Goal: Check status: Check status

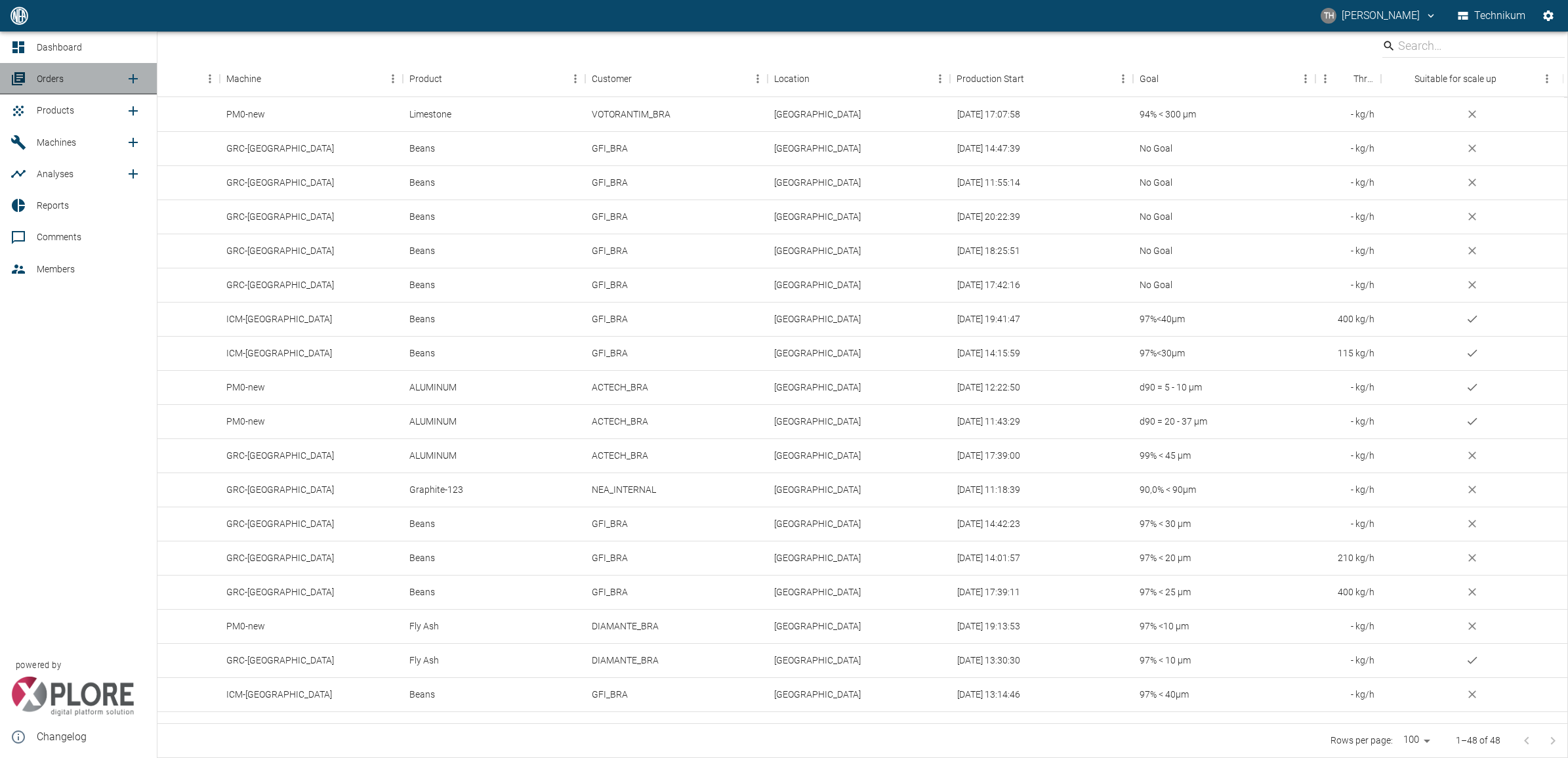
click at [57, 80] on span "Orders" at bounding box center [50, 79] width 27 height 11
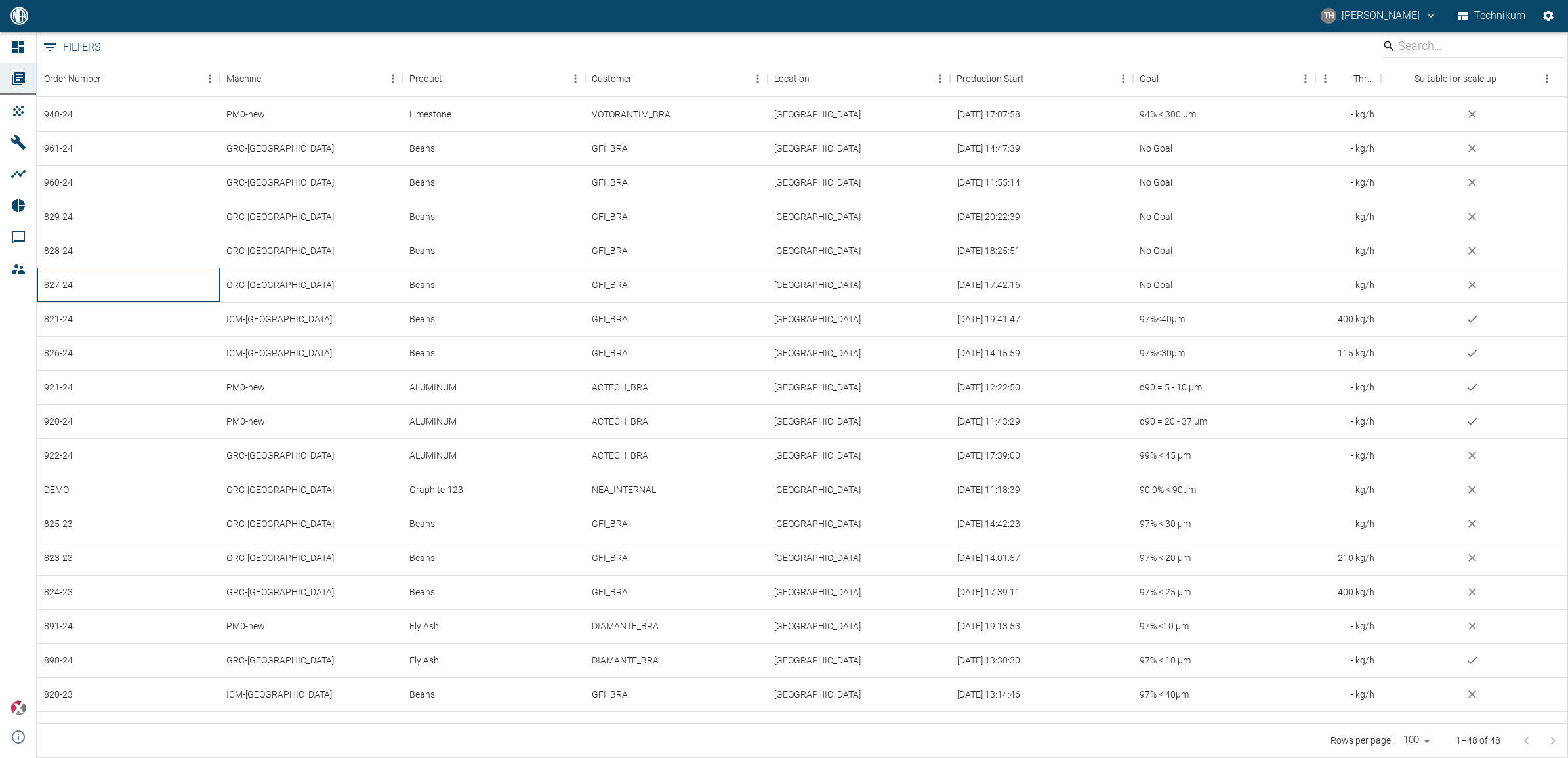
click at [68, 287] on div "827-24" at bounding box center [128, 285] width 182 height 34
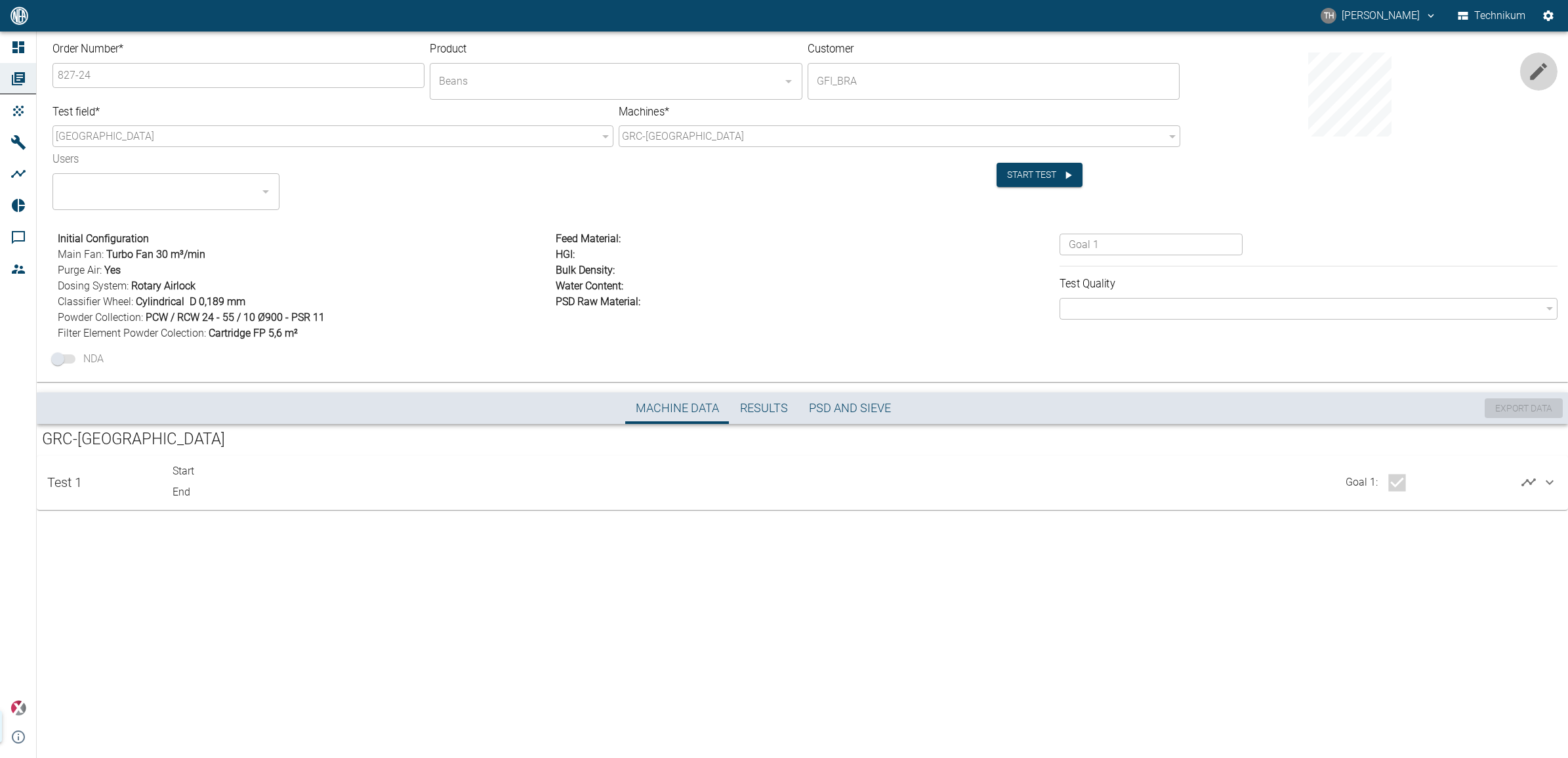
click at [1543, 66] on icon "button" at bounding box center [1539, 71] width 17 height 17
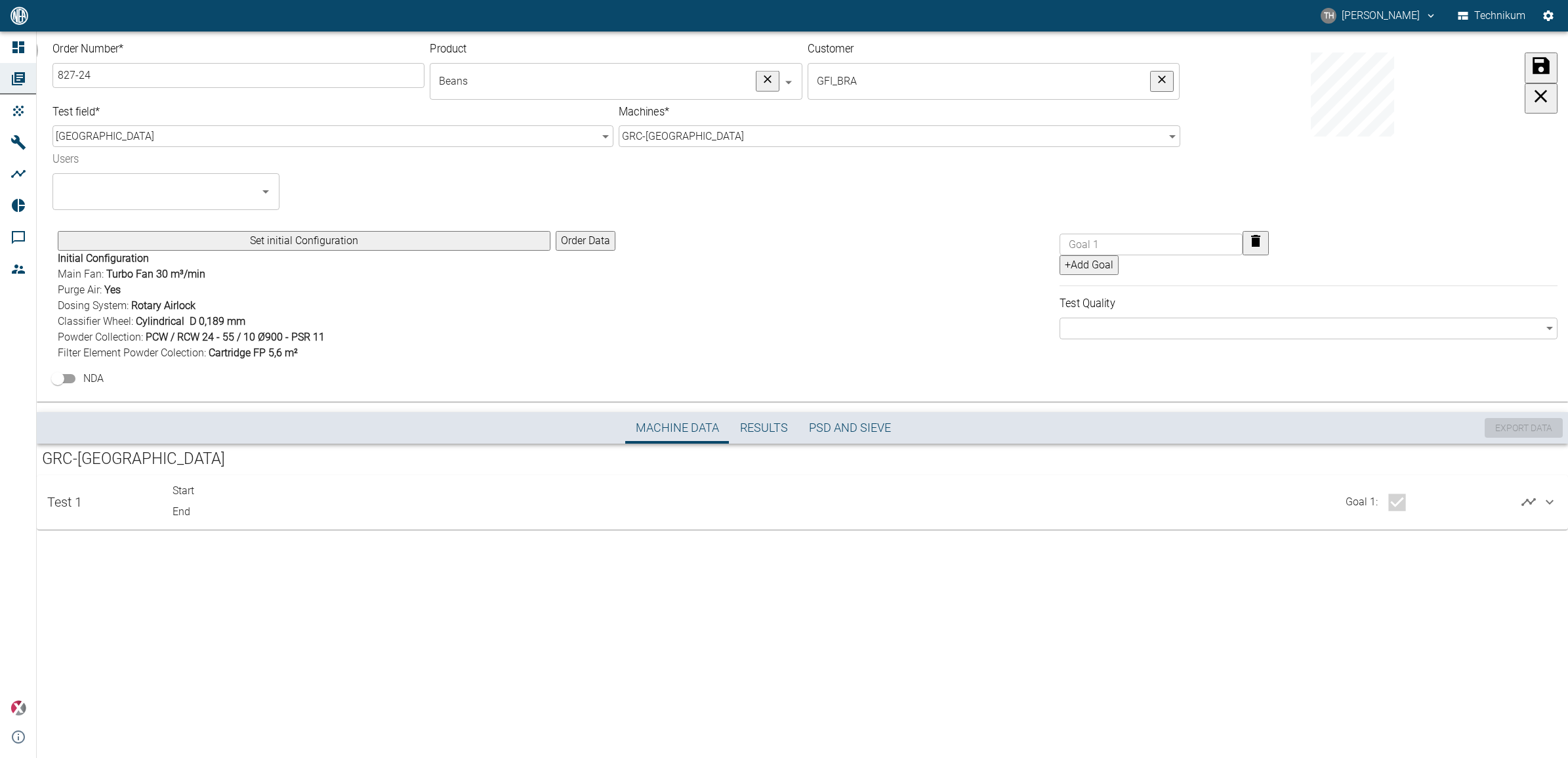
click at [1539, 103] on icon "button" at bounding box center [1541, 96] width 13 height 13
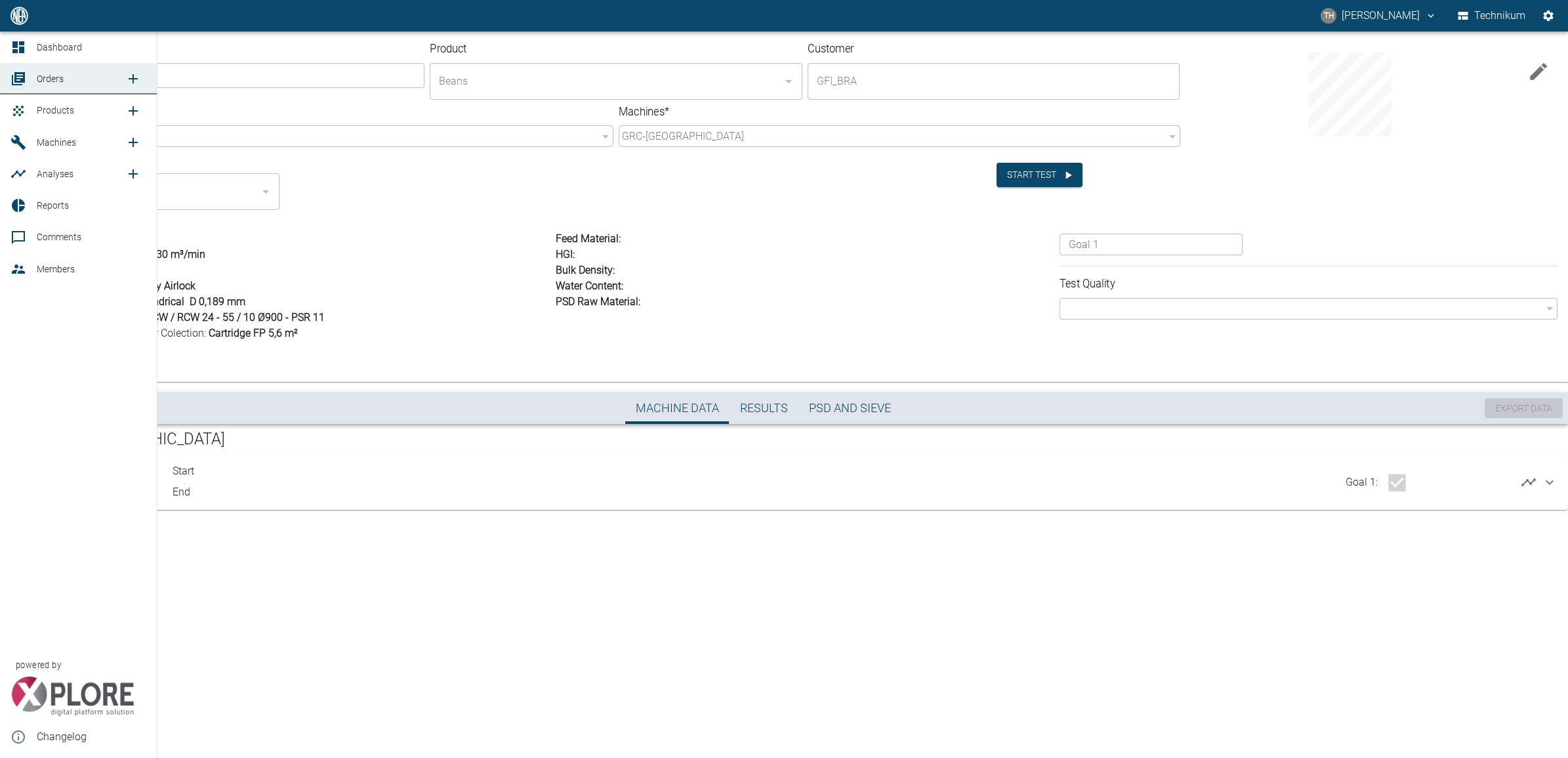
click at [40, 76] on span "Orders" at bounding box center [50, 79] width 27 height 11
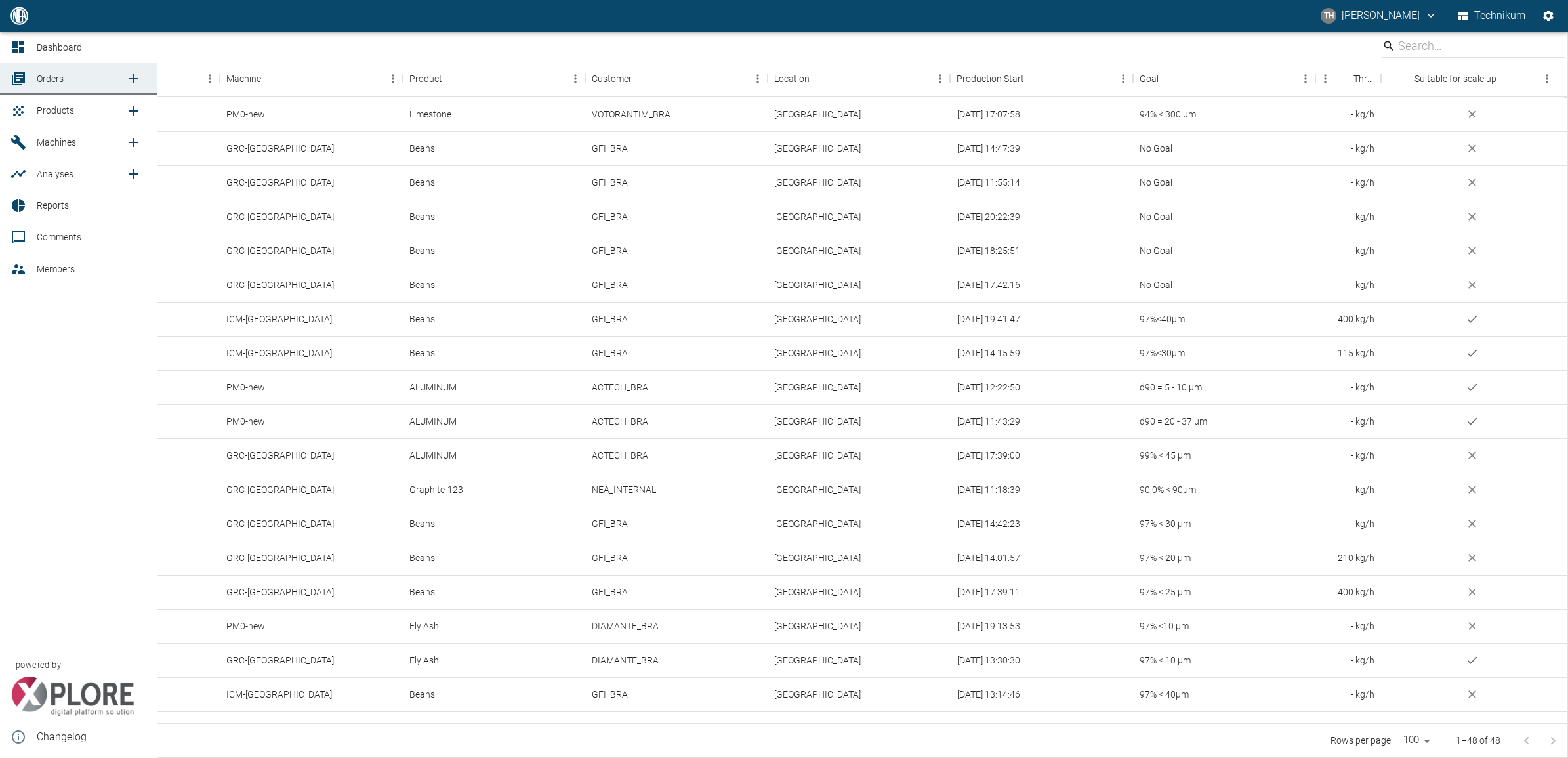
click at [129, 75] on icon "new /order/list/0" at bounding box center [133, 78] width 16 height 16
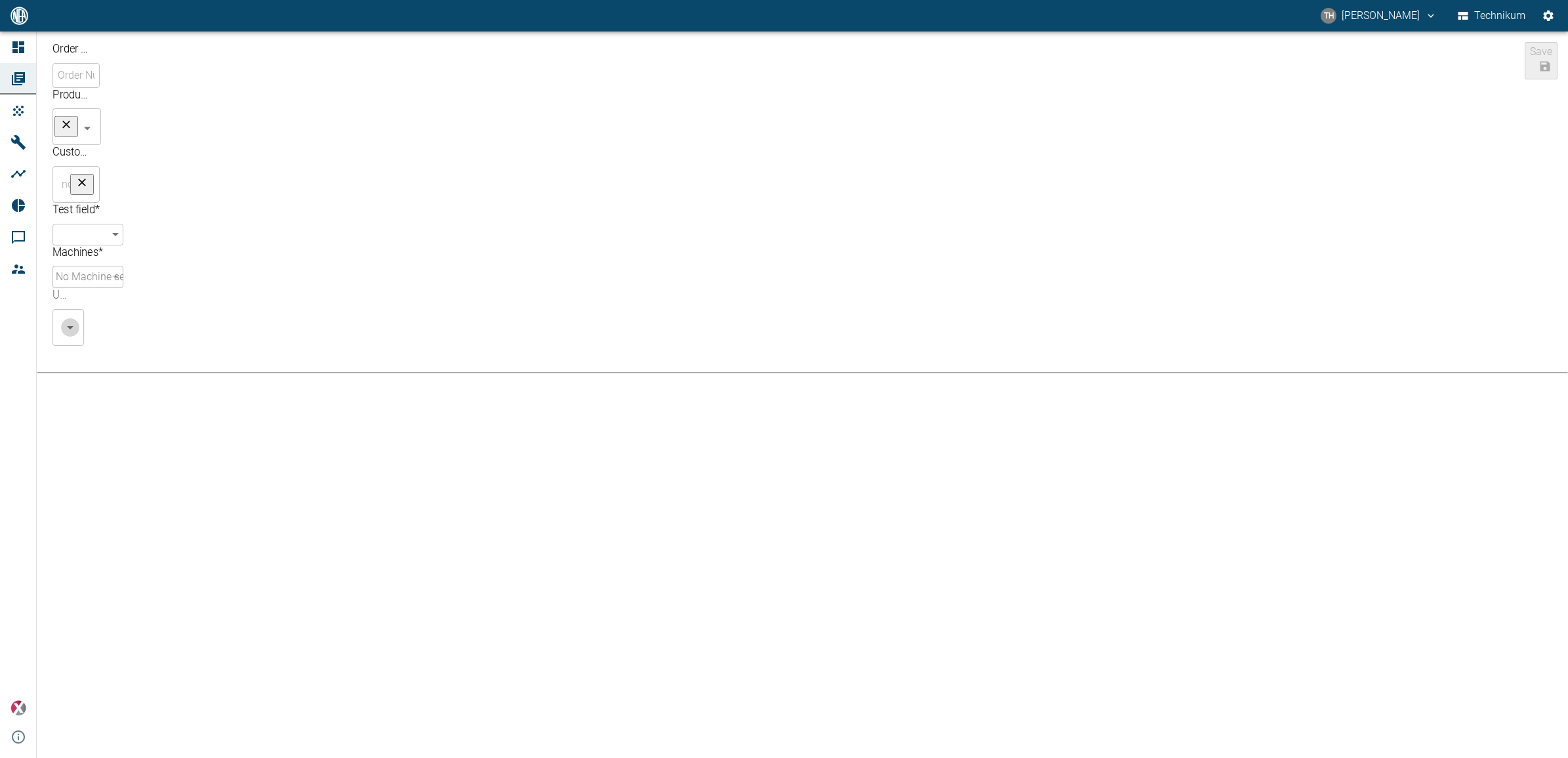
click at [78, 320] on icon "Open" at bounding box center [70, 328] width 16 height 16
click at [171, 330] on div at bounding box center [123, 338] width 96 height 16
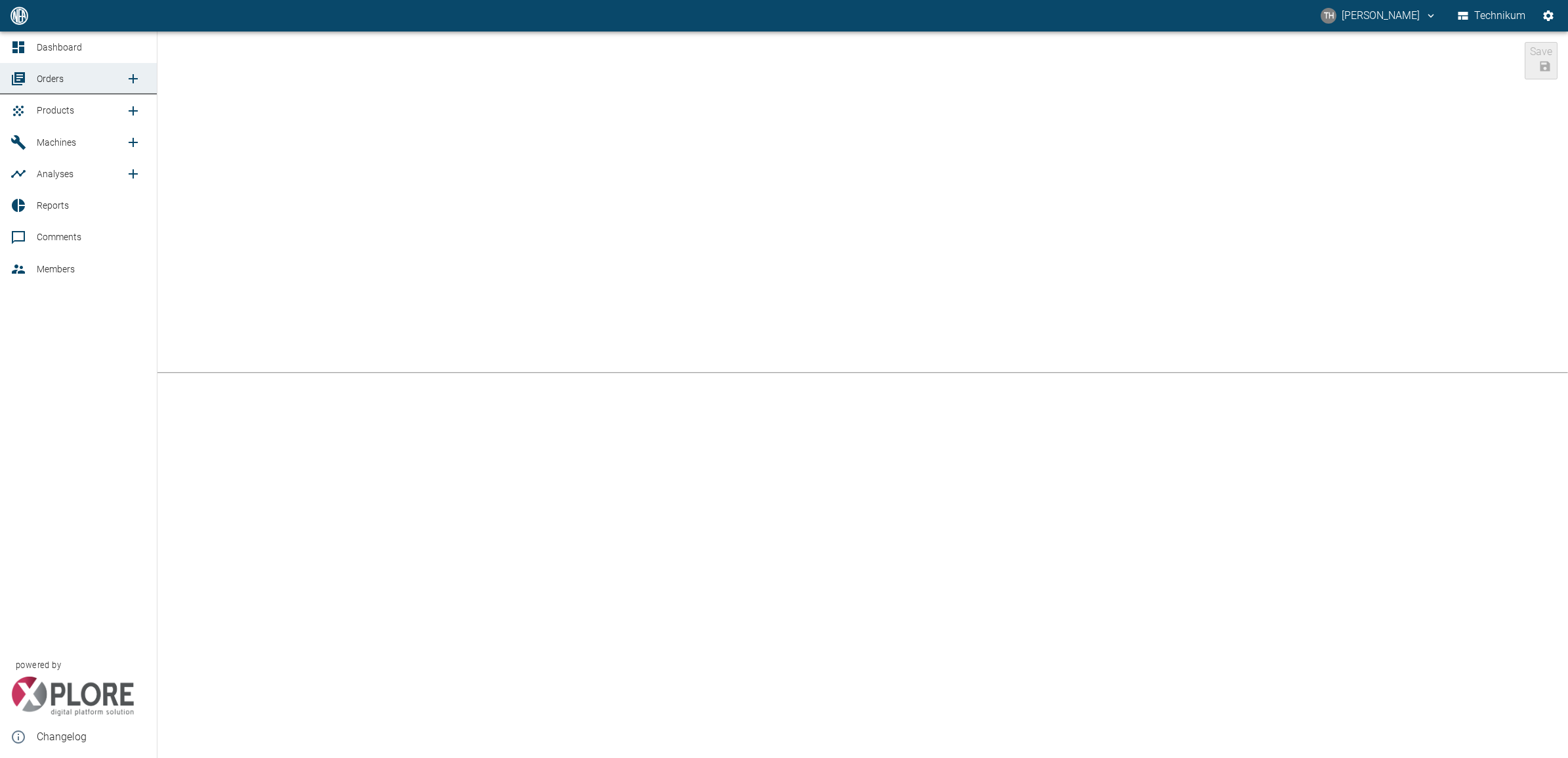
click at [33, 273] on link "Members" at bounding box center [78, 269] width 157 height 32
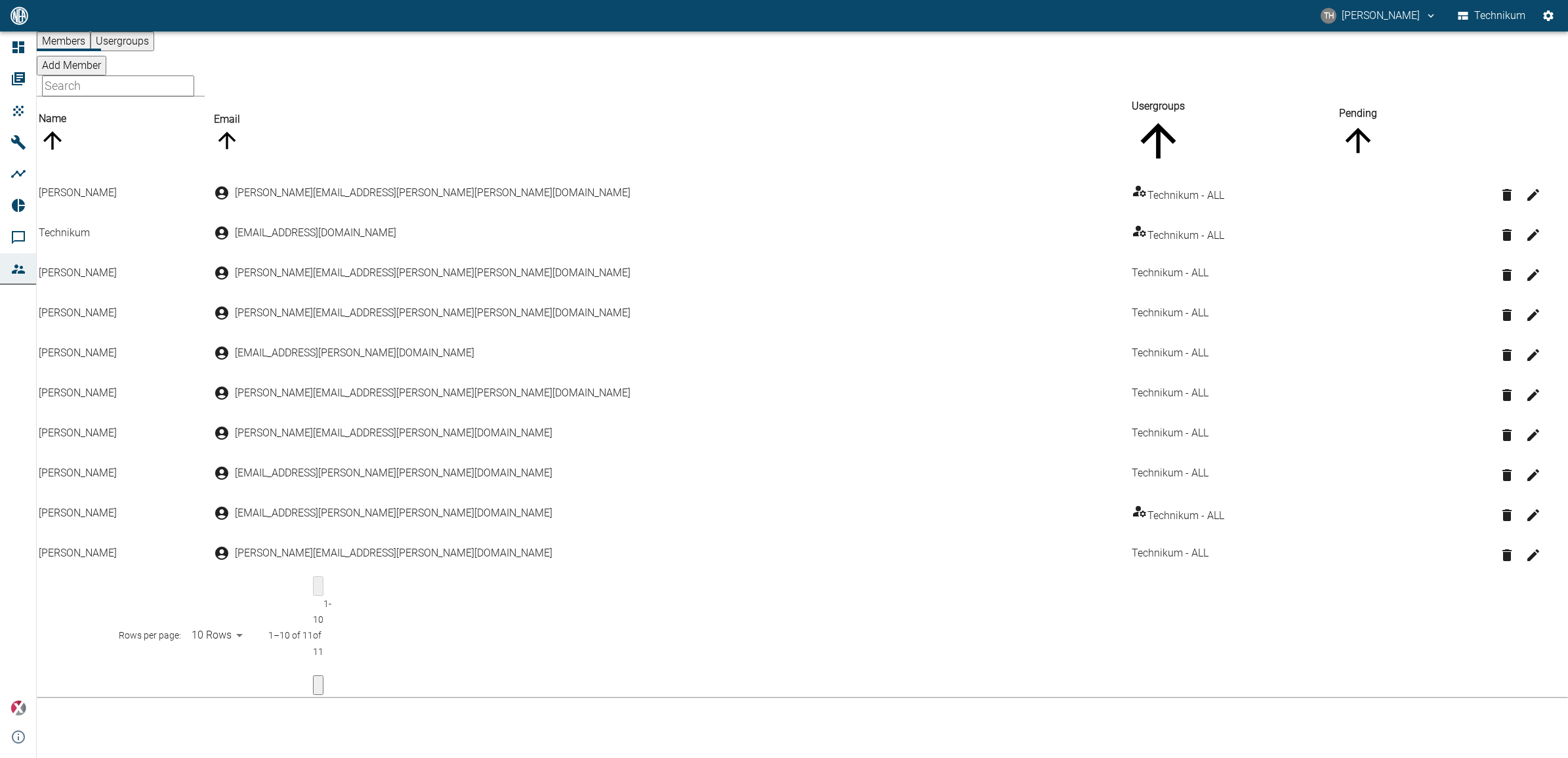
click at [154, 51] on button "Usergroups" at bounding box center [123, 41] width 64 height 19
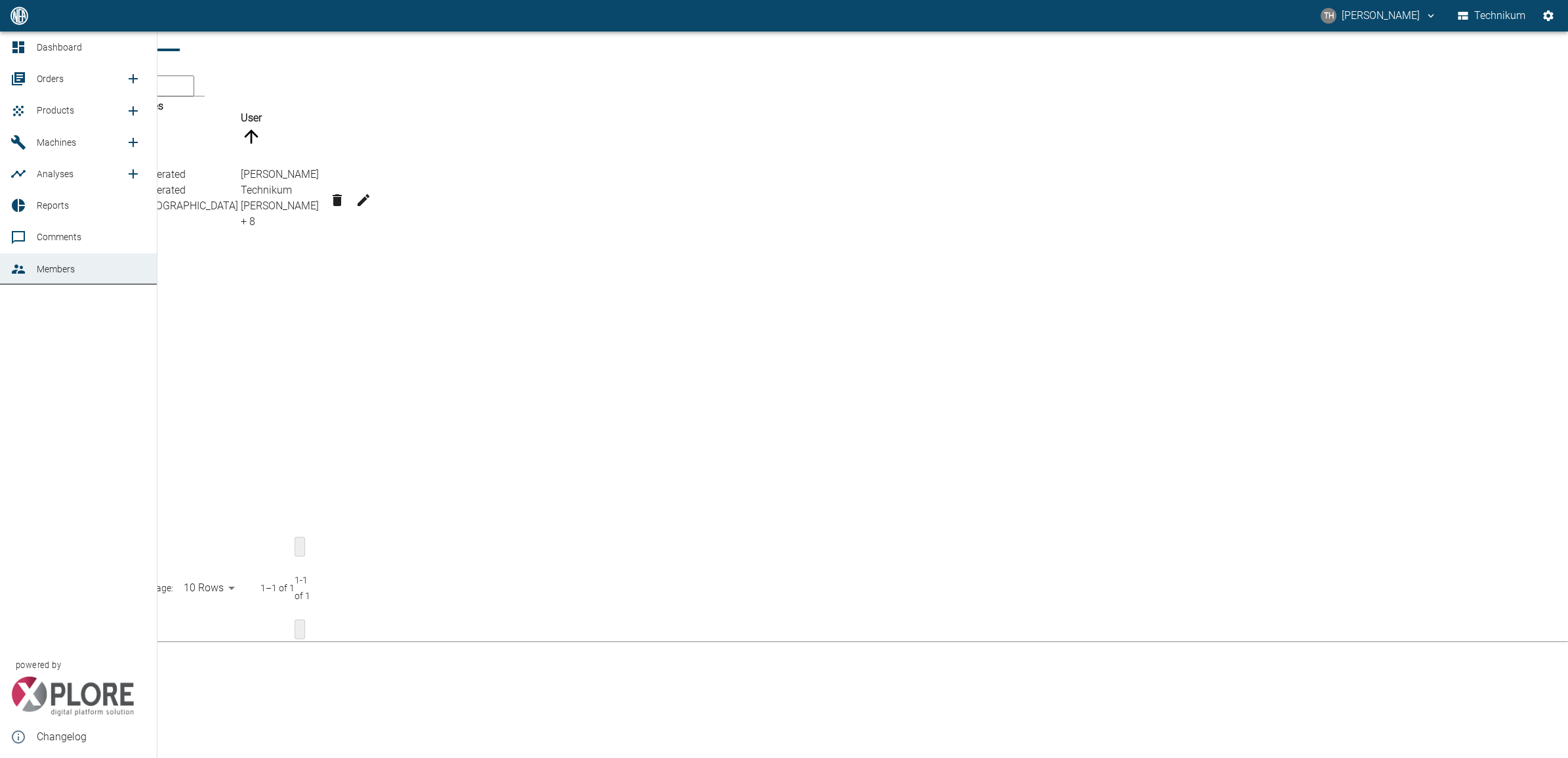
click at [47, 76] on span "Orders" at bounding box center [50, 79] width 27 height 11
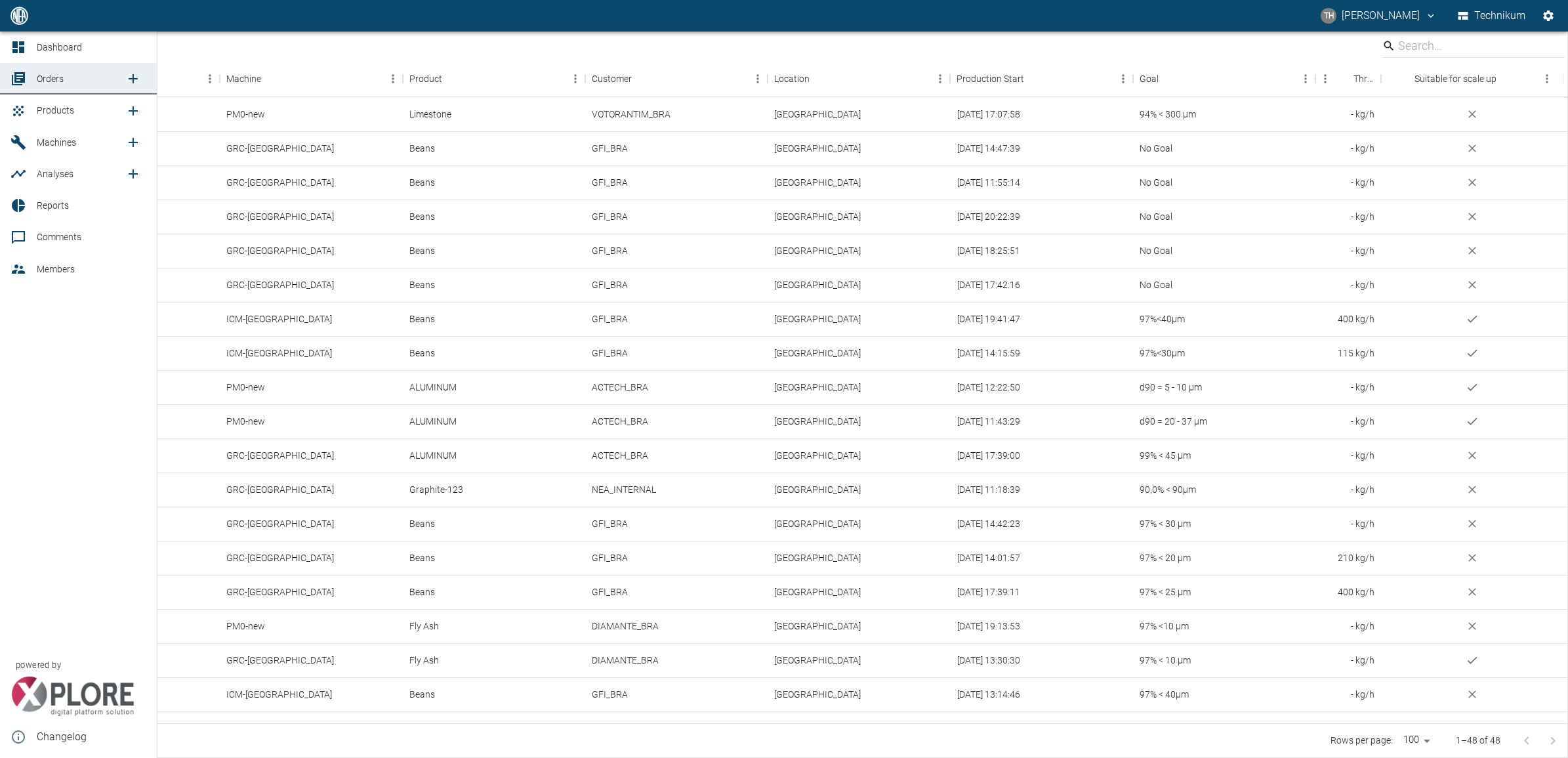
click at [133, 77] on icon "new /order/list/0" at bounding box center [134, 79] width 9 height 9
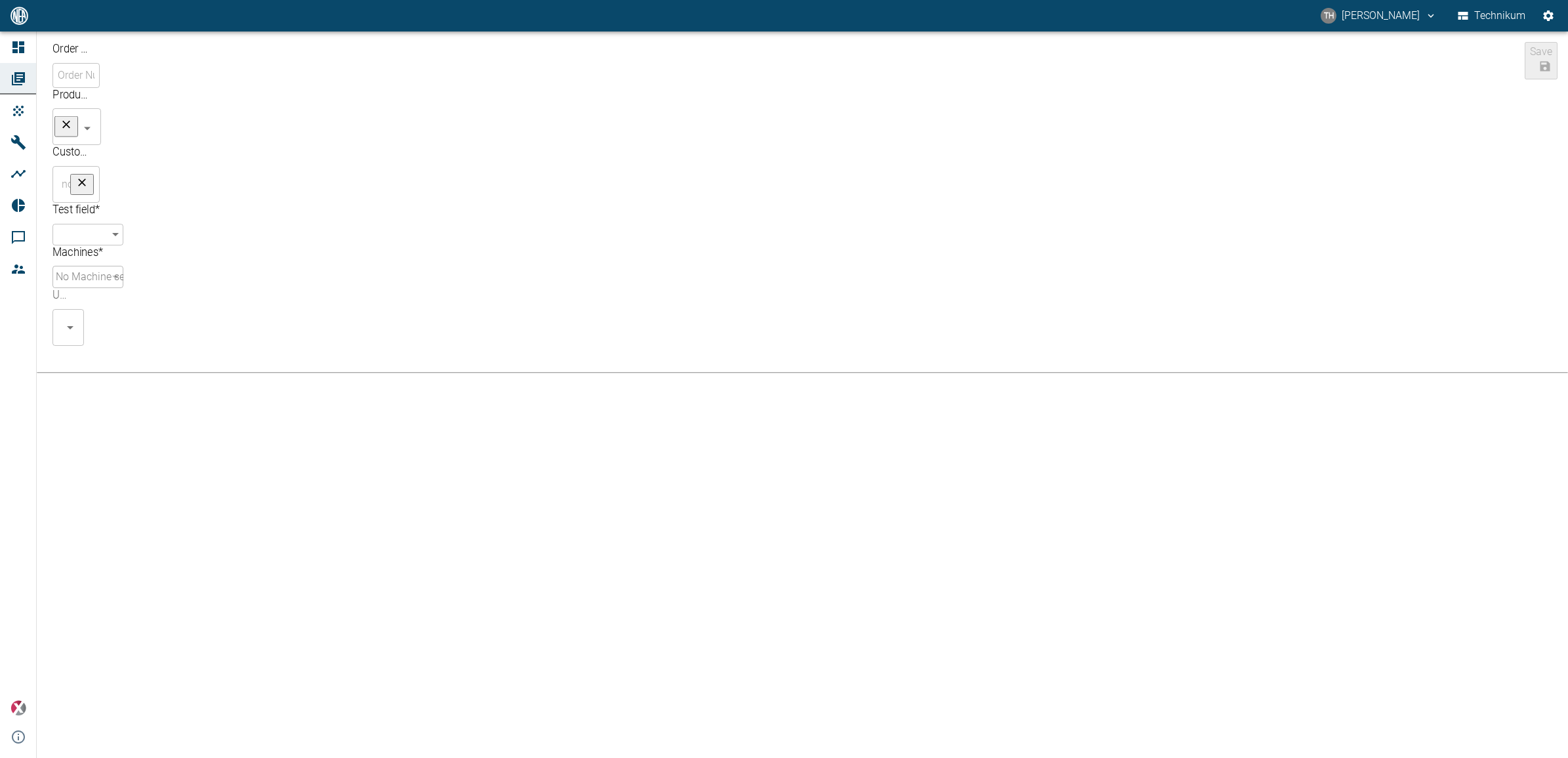
click at [78, 320] on icon "Open" at bounding box center [70, 328] width 16 height 16
click at [84, 315] on input "Users" at bounding box center [71, 328] width 26 height 25
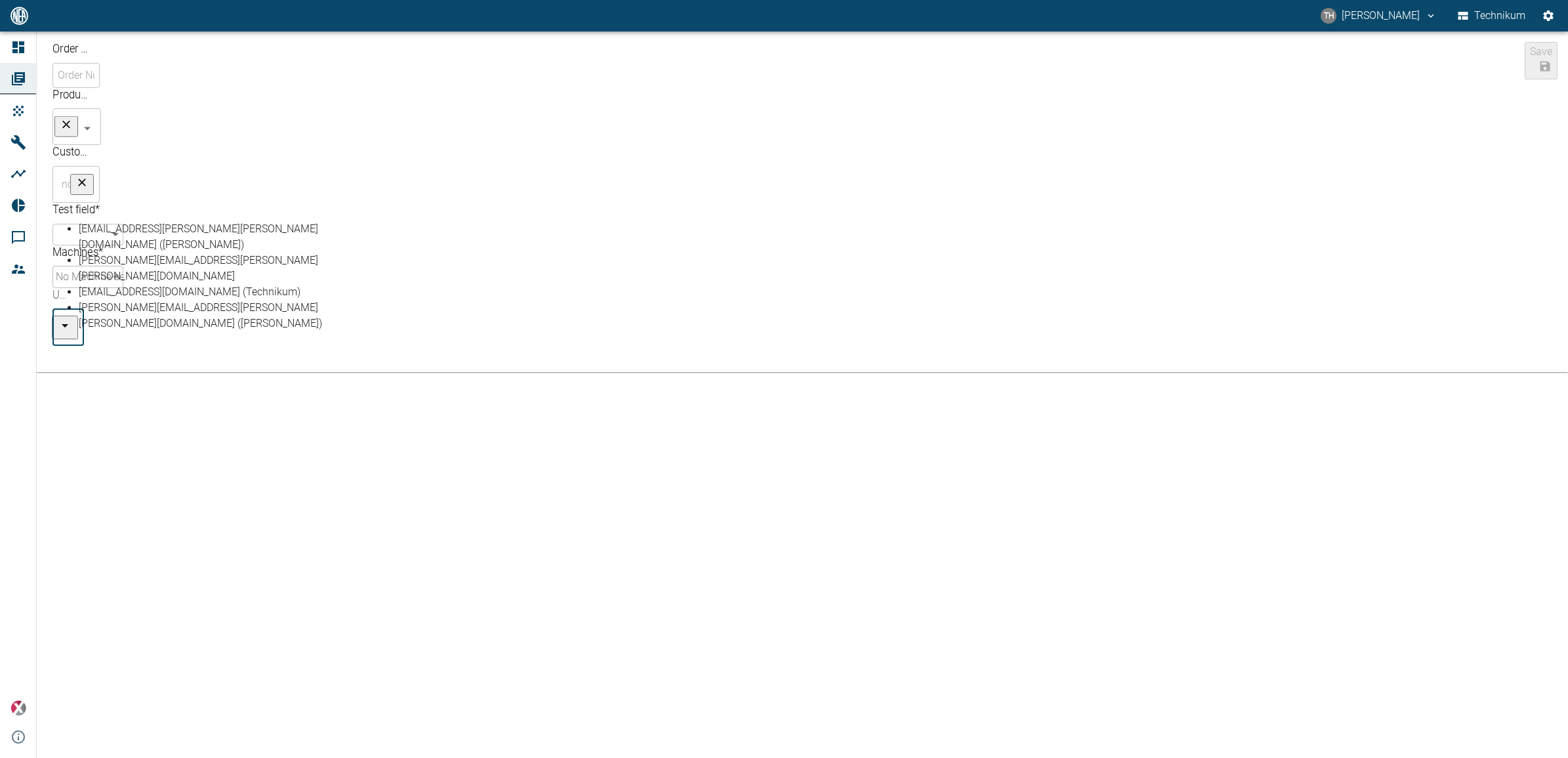
type input "t"
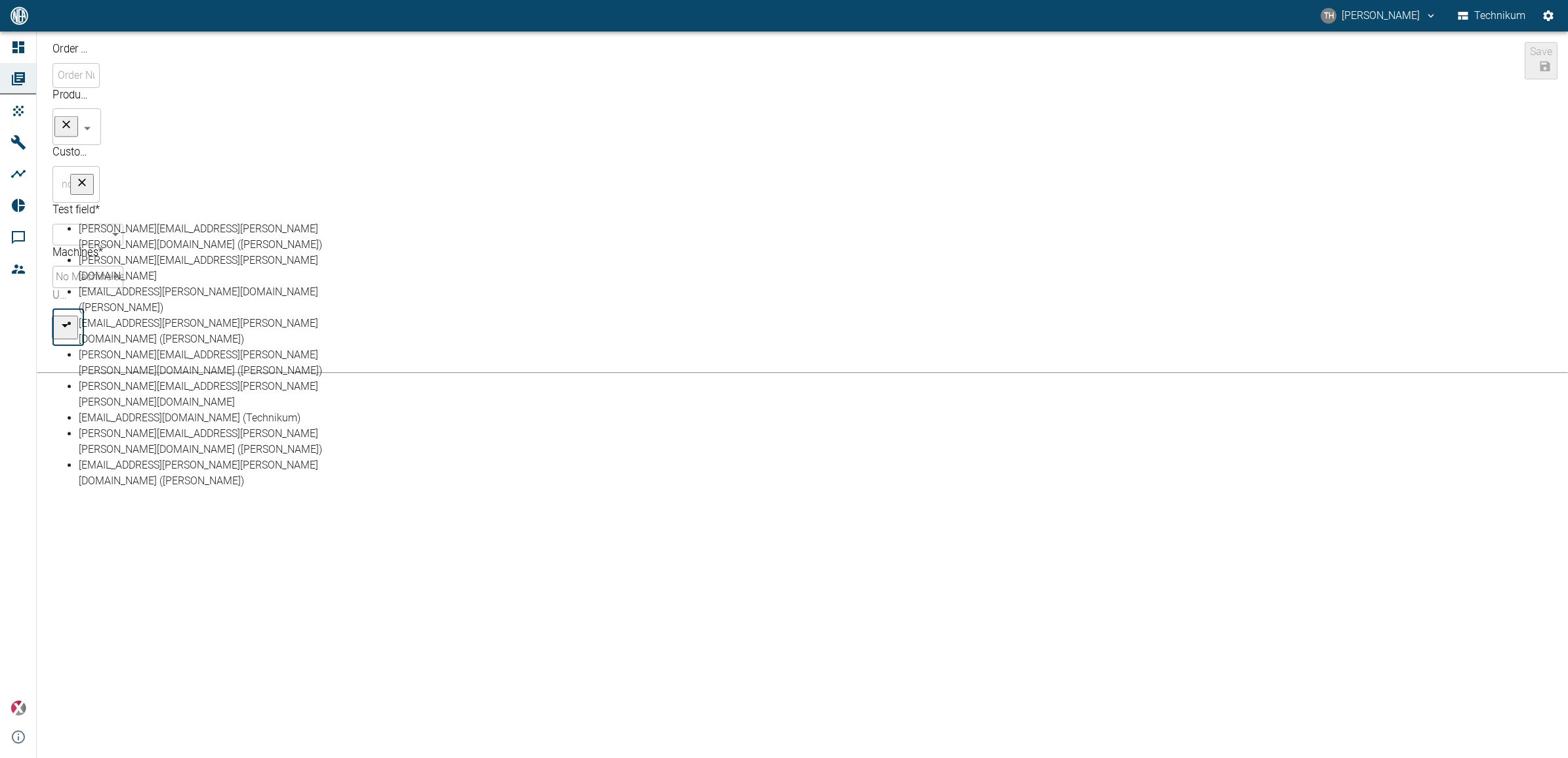
click at [171, 330] on div at bounding box center [123, 338] width 96 height 16
